Goal: Check status: Check status

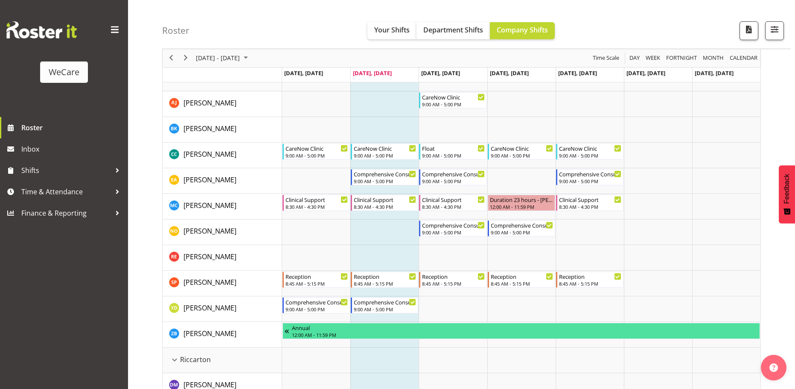
scroll to position [1366, 0]
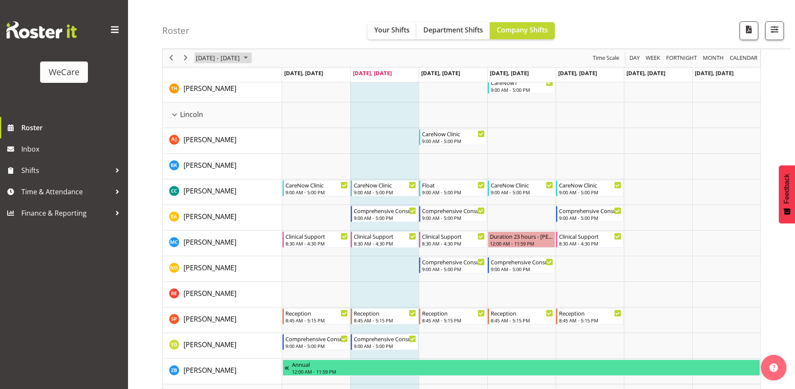
click at [241, 60] on span "Sep 29 - Oct 05, 2025" at bounding box center [218, 58] width 46 height 11
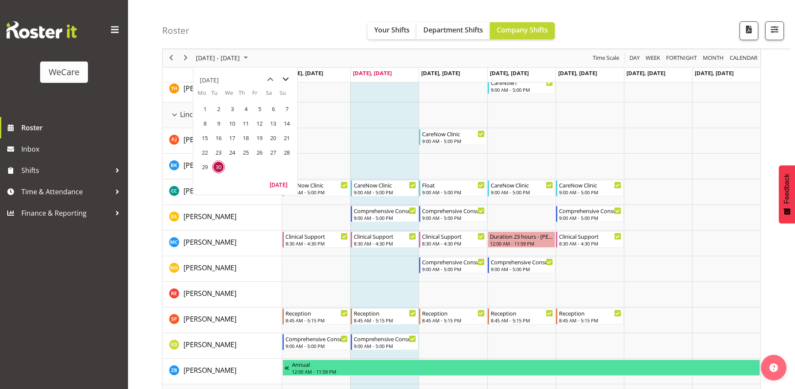
click at [283, 82] on span "next month" at bounding box center [285, 79] width 15 height 15
click at [203, 128] on span "3" at bounding box center [204, 123] width 13 height 13
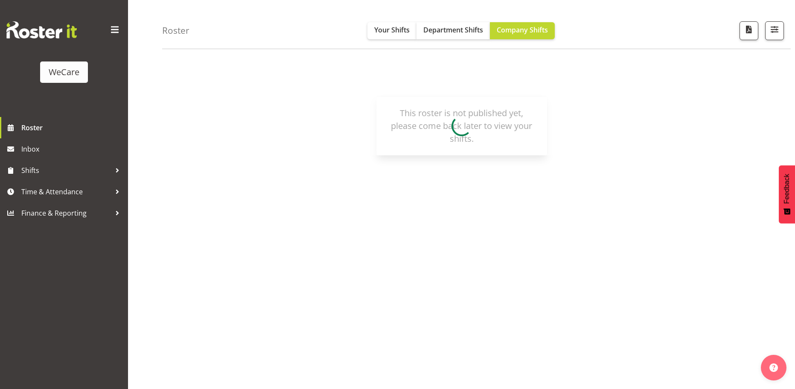
scroll to position [31, 0]
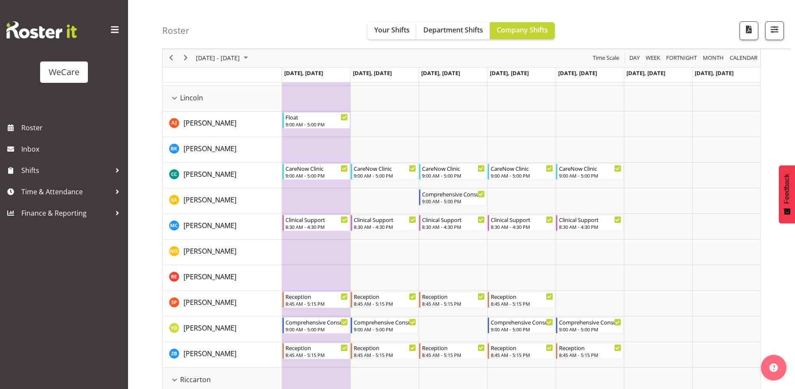
scroll to position [1397, 0]
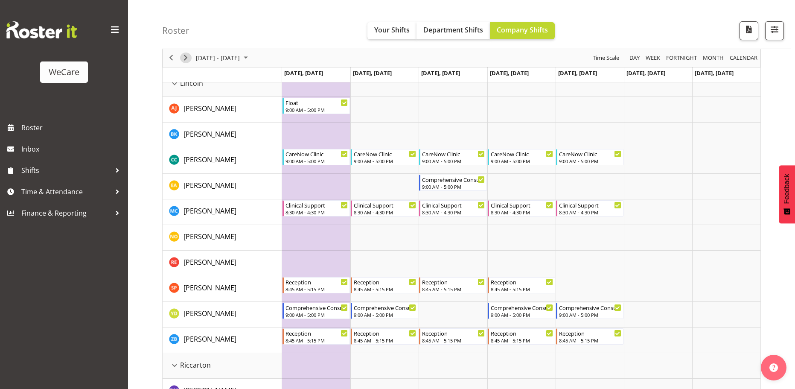
click at [187, 56] on span "Next" at bounding box center [186, 58] width 10 height 11
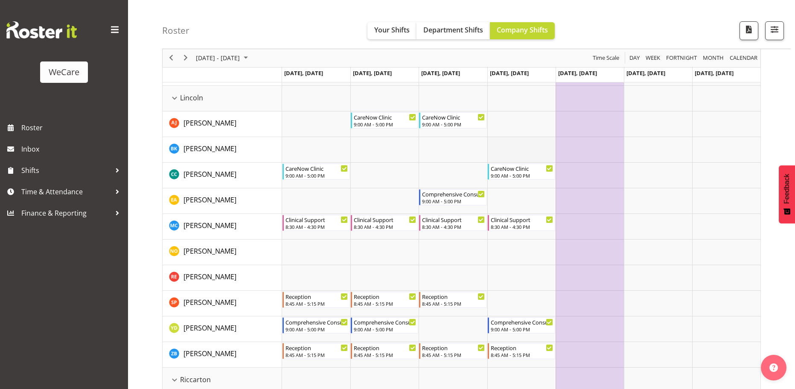
scroll to position [1397, 0]
